Goal: Task Accomplishment & Management: Use online tool/utility

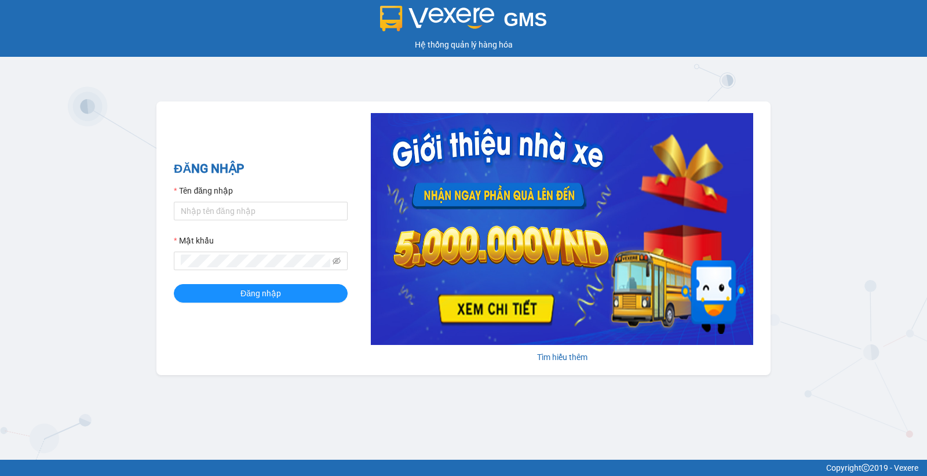
click at [269, 222] on form "Tên đăng nhập Mật khẩu Đăng nhập" at bounding box center [261, 243] width 174 height 118
click at [270, 216] on input "Tên đăng nhập" at bounding box center [261, 211] width 174 height 19
type input "yenngoc.apq"
click at [238, 291] on button "Đăng nhập" at bounding box center [261, 293] width 174 height 19
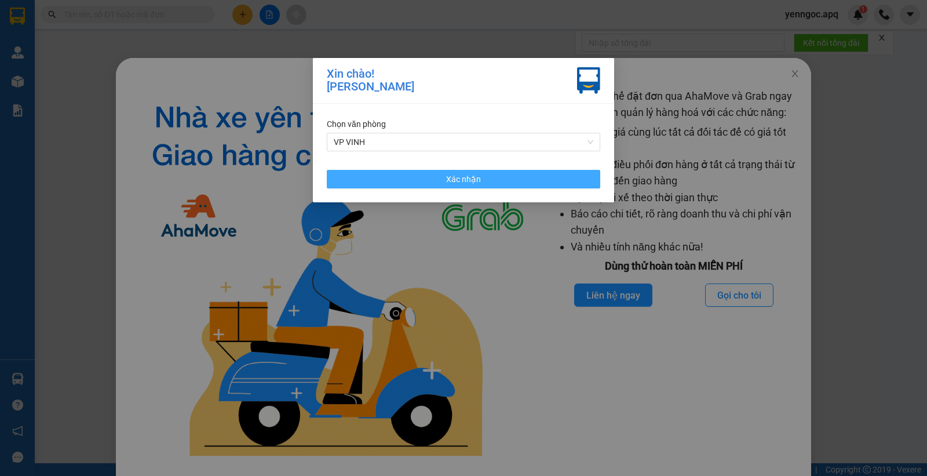
click at [452, 171] on button "Xác nhận" at bounding box center [463, 179] width 273 height 19
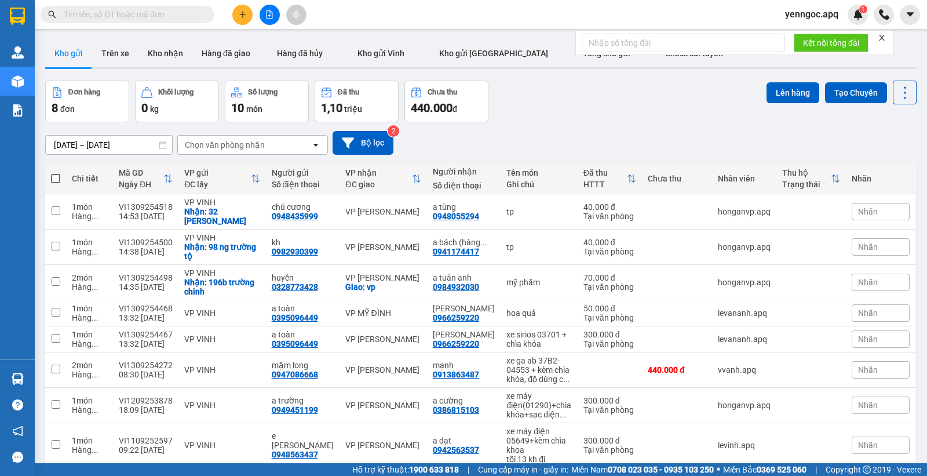
click at [169, 14] on input "text" at bounding box center [132, 14] width 137 height 13
paste input "0853101998"
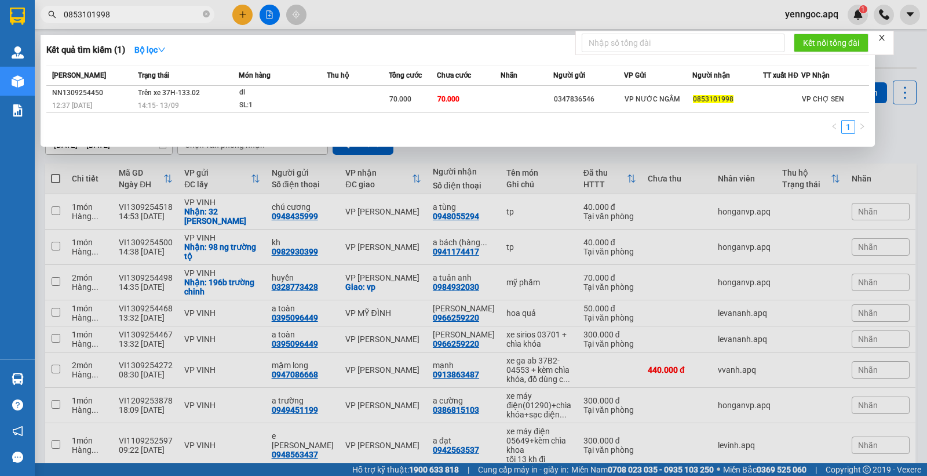
click at [119, 13] on input "0853101998" at bounding box center [132, 14] width 137 height 13
paste input "983629296"
type input "0983629296"
